Goal: Task Accomplishment & Management: Use online tool/utility

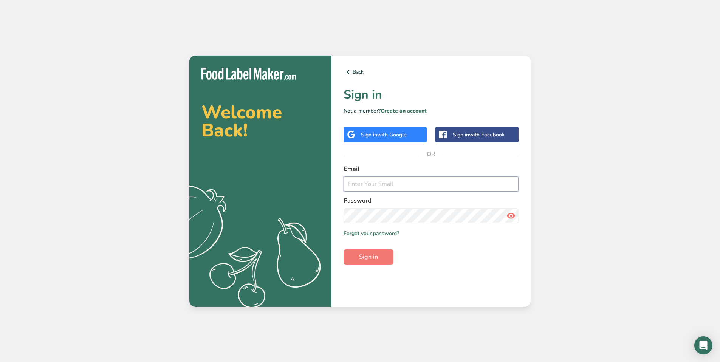
click at [376, 182] on input "email" at bounding box center [431, 184] width 175 height 15
type input "[EMAIL_ADDRESS][DOMAIN_NAME]"
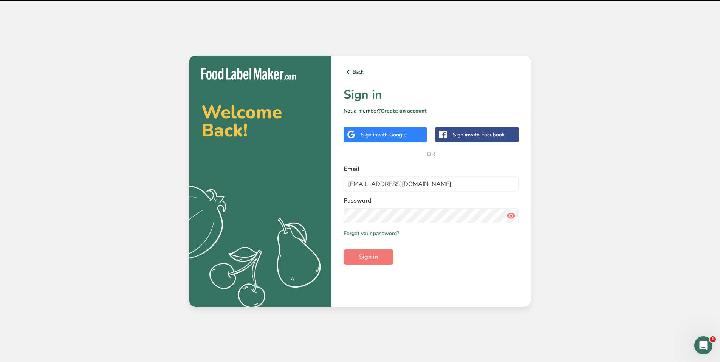
click at [366, 248] on form "Email [EMAIL_ADDRESS][DOMAIN_NAME] Password Remember me Forgot your password? S…" at bounding box center [431, 215] width 175 height 100
click at [364, 255] on span "Sign in" at bounding box center [368, 257] width 19 height 9
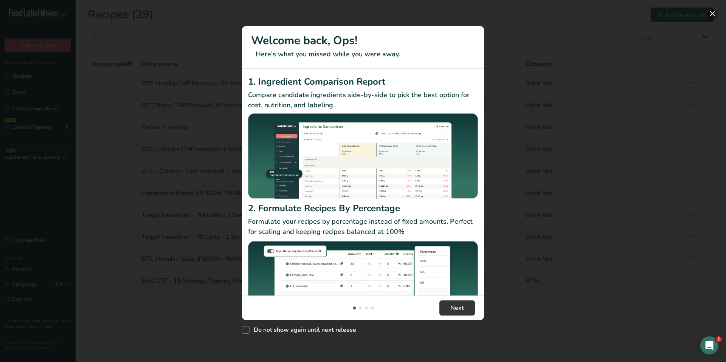
click at [709, 11] on button "New Features" at bounding box center [712, 14] width 12 height 12
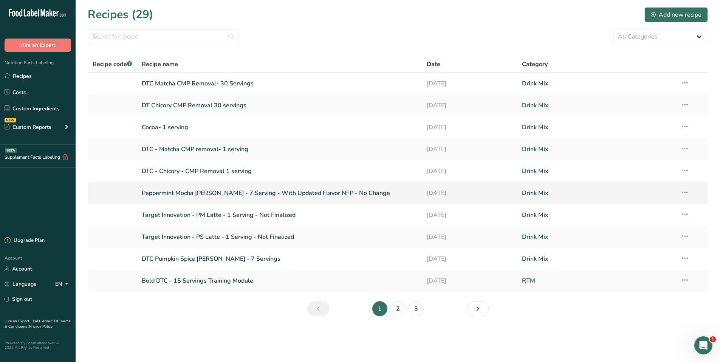
click at [201, 192] on link "Peppermint Mocha [PERSON_NAME] - 7 Serving - With Updated Flavor NFP - No Change" at bounding box center [280, 193] width 276 height 16
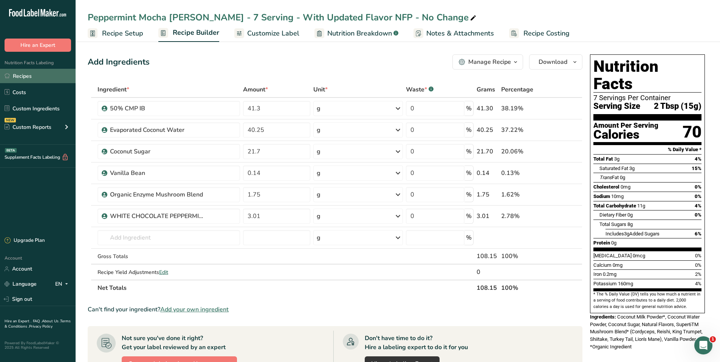
click at [39, 77] on link "Recipes" at bounding box center [38, 76] width 76 height 14
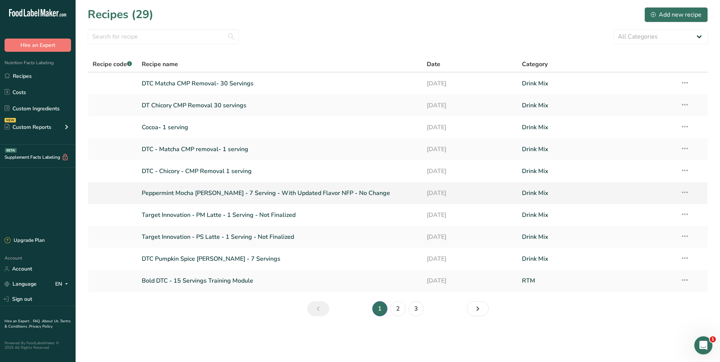
click at [691, 193] on td "Recipe Setup Delete Recipe Duplicate Recipe Scale Recipe Save as Sub-Recipe .a-…" at bounding box center [692, 193] width 32 height 22
click at [688, 192] on icon at bounding box center [685, 193] width 9 height 14
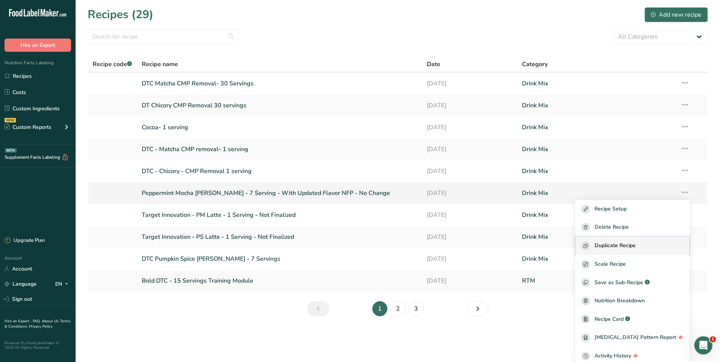
click at [668, 249] on div "Duplicate Recipe" at bounding box center [633, 246] width 102 height 9
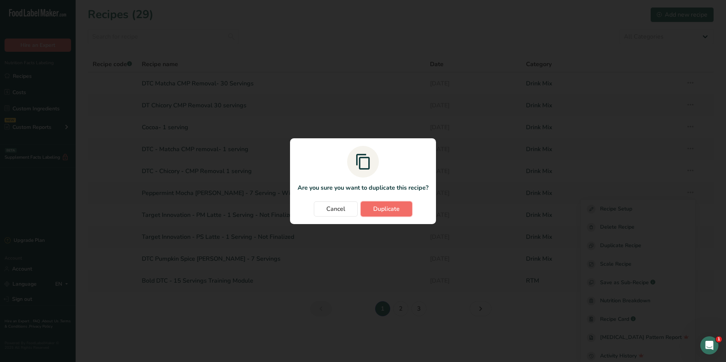
click at [381, 211] on span "Duplicate" at bounding box center [386, 209] width 26 height 9
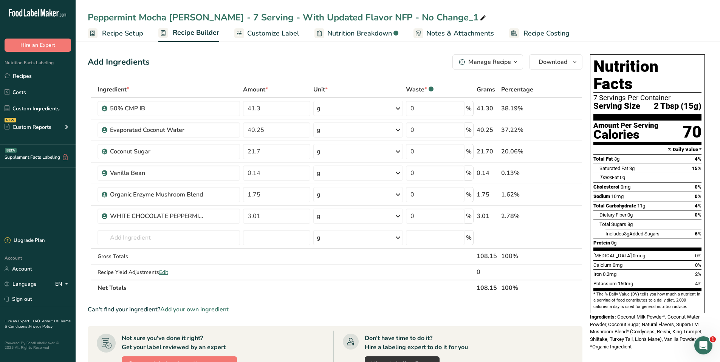
click at [435, 18] on div "Peppermint Mocha [PERSON_NAME] - 7 Serving - With Updated Flavor NFP - No Chang…" at bounding box center [288, 18] width 400 height 14
drag, startPoint x: 384, startPoint y: 19, endPoint x: 481, endPoint y: 21, distance: 96.8
click at [481, 21] on input "Peppermint Mocha [PERSON_NAME] - 7 Serving - With Updated Flavor NFP - No Chang…" at bounding box center [398, 18] width 621 height 14
type input "Peppermint Mocha [PERSON_NAME] - 7 Serving - With Updated Flavor NFP - 125mg mu…"
drag, startPoint x: 281, startPoint y: 192, endPoint x: 239, endPoint y: 192, distance: 42.0
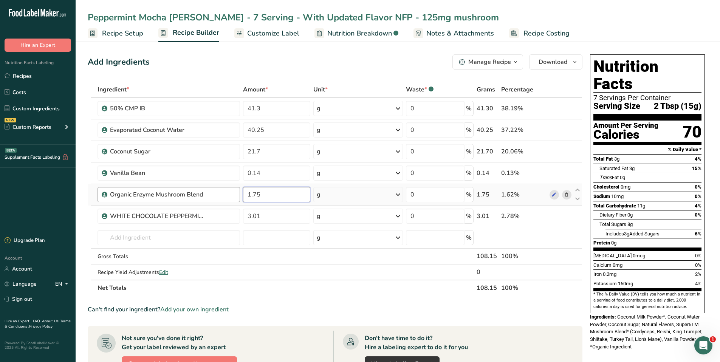
click at [239, 192] on tr "Organic Enzyme Mushroom Blend 1.75 g Weight Units g kg mg See more Volume Units…" at bounding box center [335, 195] width 494 height 22
type input "0.875"
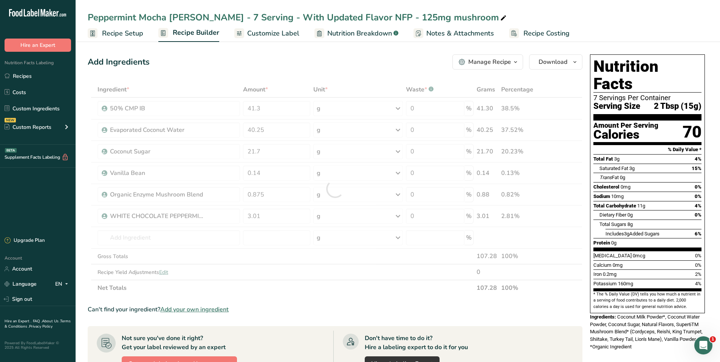
click at [298, 306] on div "Can't find your ingredient? Add your own ingredient" at bounding box center [335, 309] width 495 height 9
